Goal: Participate in discussion: Engage in conversation with other users on a specific topic

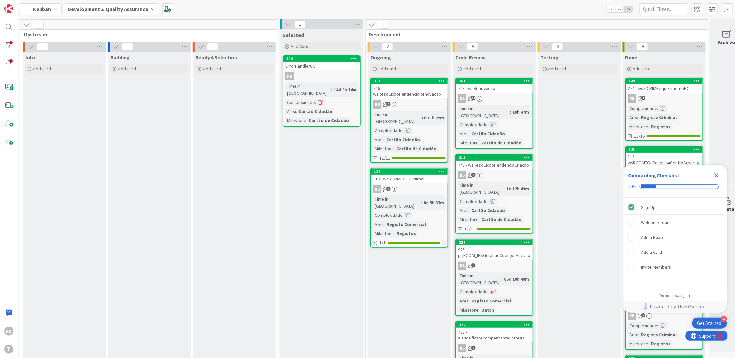
click at [412, 185] on div "RB 6" at bounding box center [409, 189] width 77 height 8
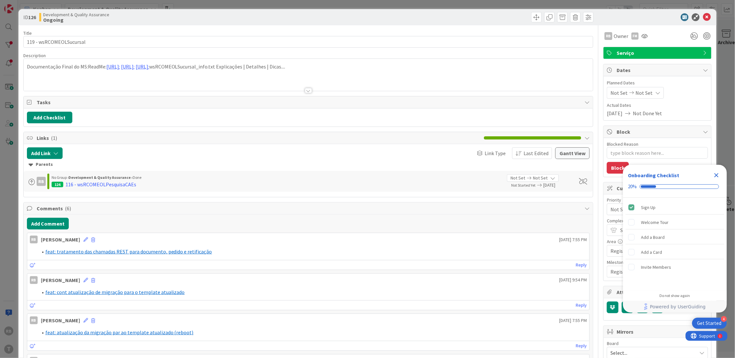
type textarea "x"
click at [50, 223] on button "Add Comment" at bounding box center [48, 224] width 42 height 12
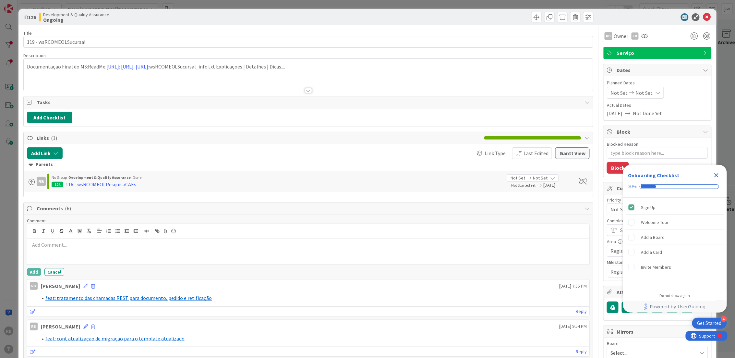
click at [56, 242] on p at bounding box center [309, 244] width 558 height 7
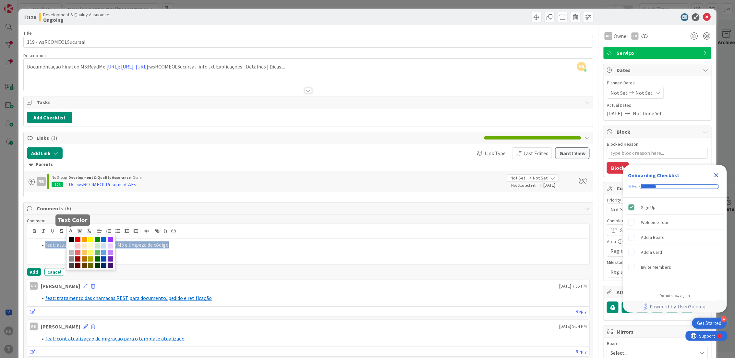
click at [68, 233] on icon at bounding box center [71, 231] width 6 height 6
click at [104, 240] on span at bounding box center [103, 239] width 5 height 5
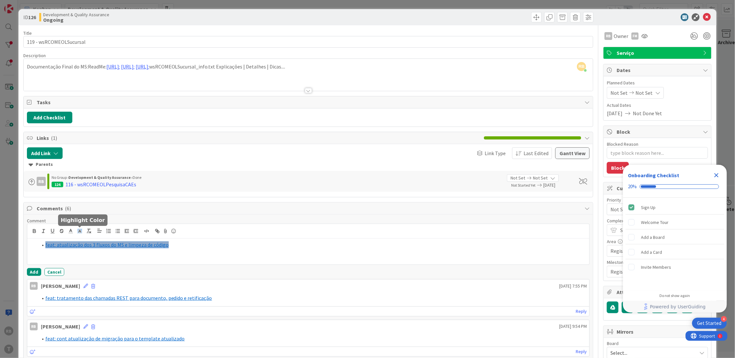
click at [80, 231] on icon at bounding box center [80, 231] width 6 height 6
click at [83, 245] on span at bounding box center [80, 245] width 5 height 5
click at [35, 272] on button "Add" at bounding box center [34, 272] width 14 height 8
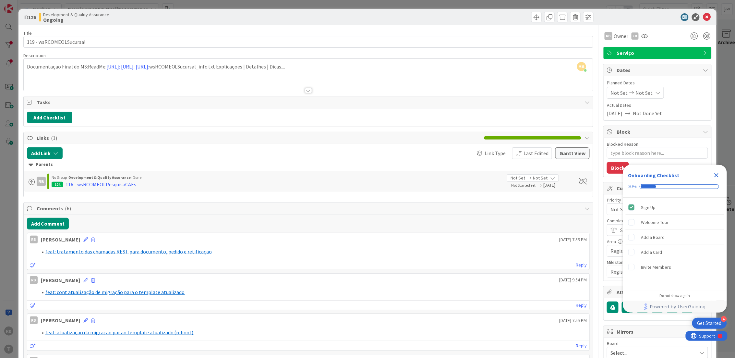
type textarea "x"
click at [703, 17] on icon at bounding box center [707, 17] width 8 height 8
